Goal: Find specific page/section: Find specific page/section

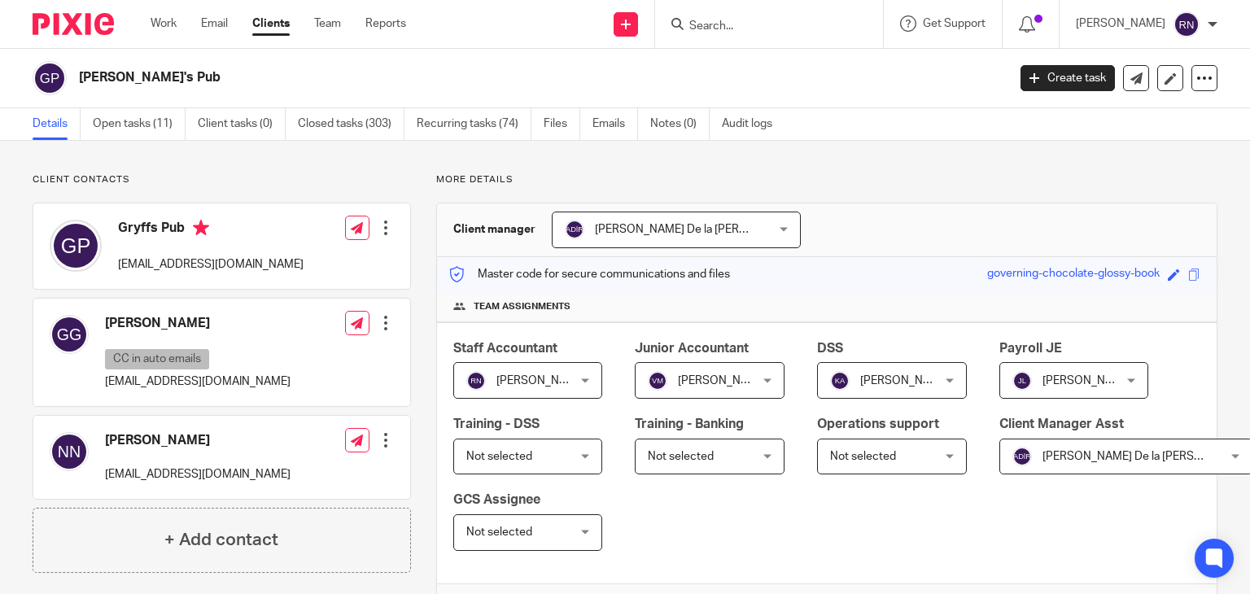
scroll to position [441, 0]
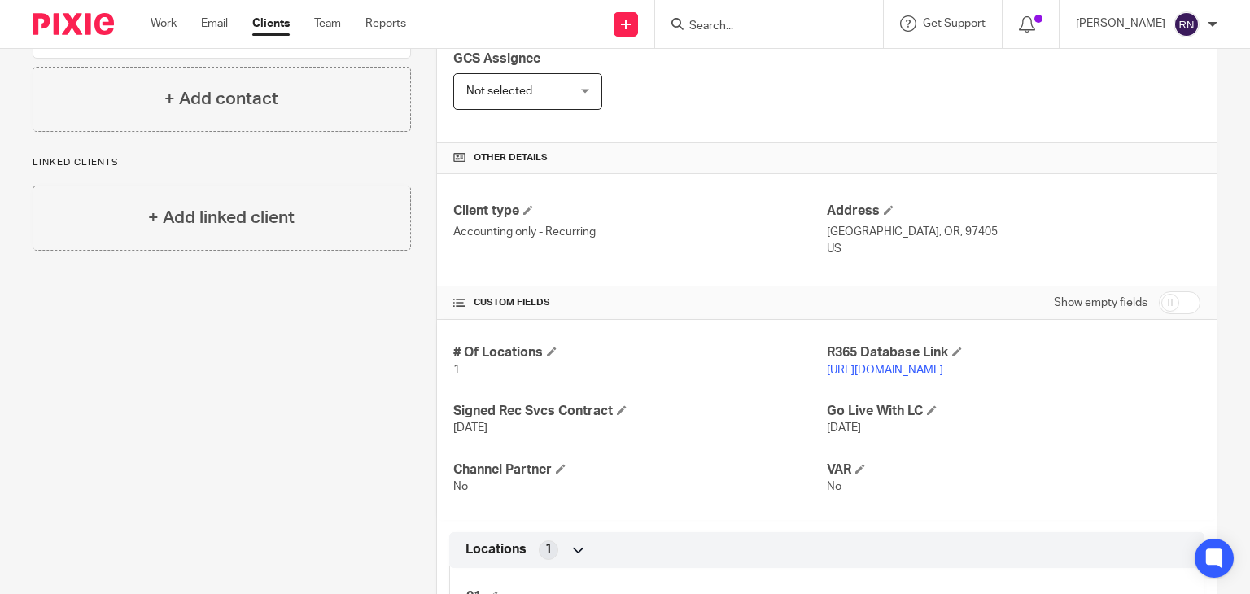
click at [779, 29] on input "Search" at bounding box center [760, 27] width 146 height 15
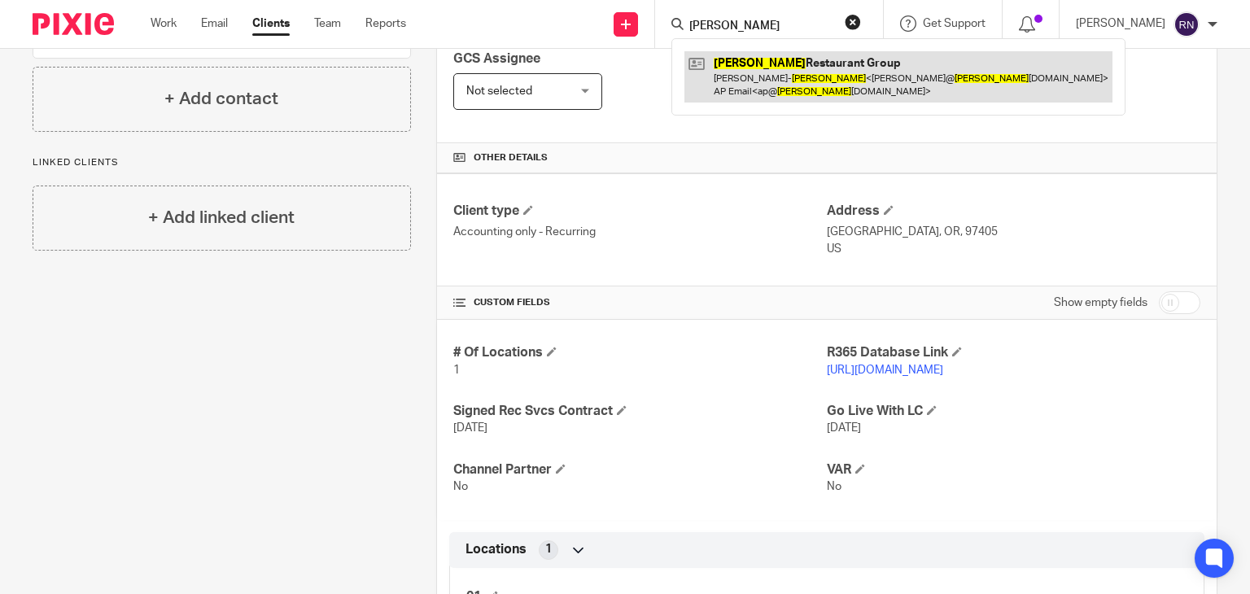
type input "[PERSON_NAME]"
click at [778, 70] on link at bounding box center [898, 76] width 428 height 50
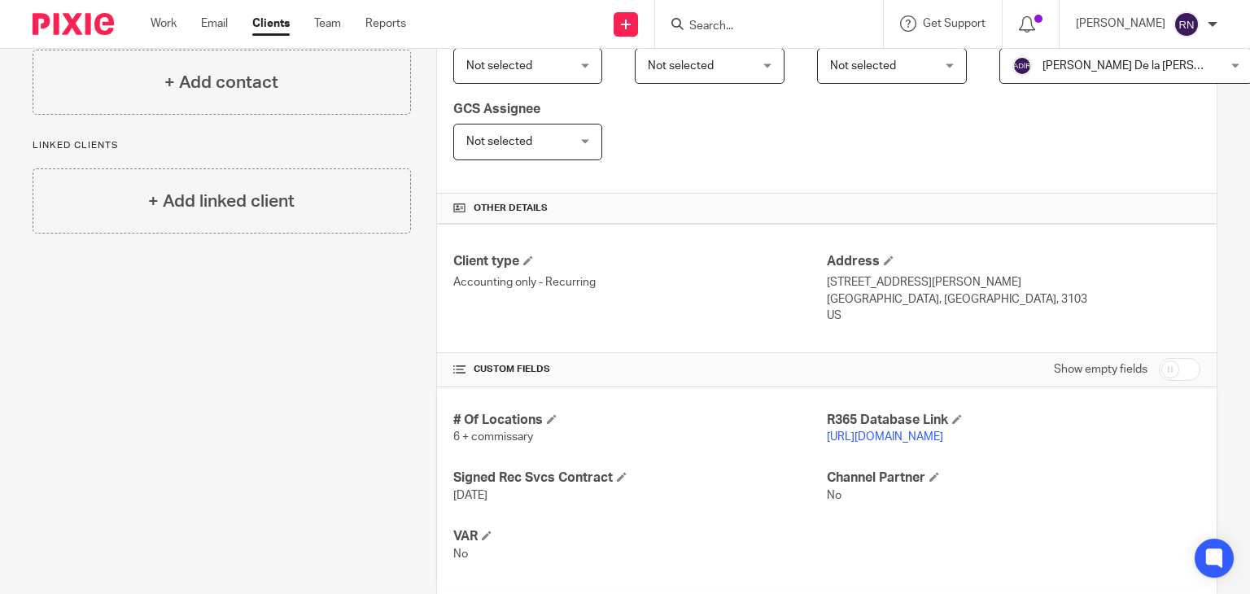
scroll to position [390, 0]
click at [926, 434] on link "https://tuckersnh.restaurant365.com" at bounding box center [885, 436] width 116 height 11
